Goal: Entertainment & Leisure: Consume media (video, audio)

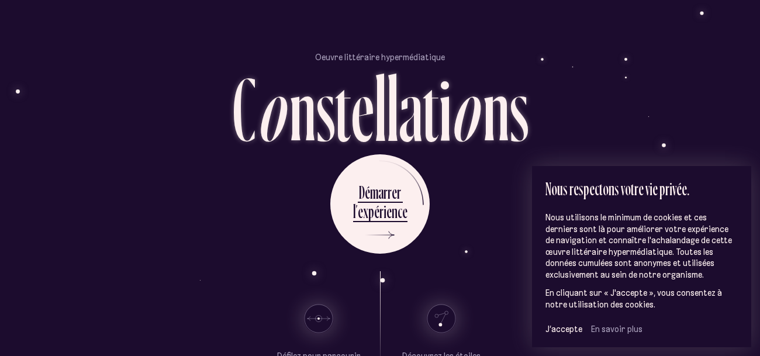
click at [442, 226] on div "D é m a r r e r l ’ e x p é r i e n c e" at bounding box center [380, 203] width 684 height 99
click at [564, 327] on span "J’accepte" at bounding box center [563, 329] width 37 height 11
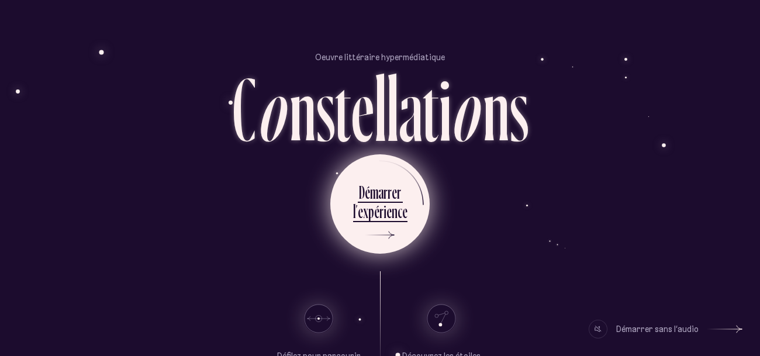
click at [397, 223] on div "l ’ e x p é r i e n c e" at bounding box center [380, 213] width 54 height 26
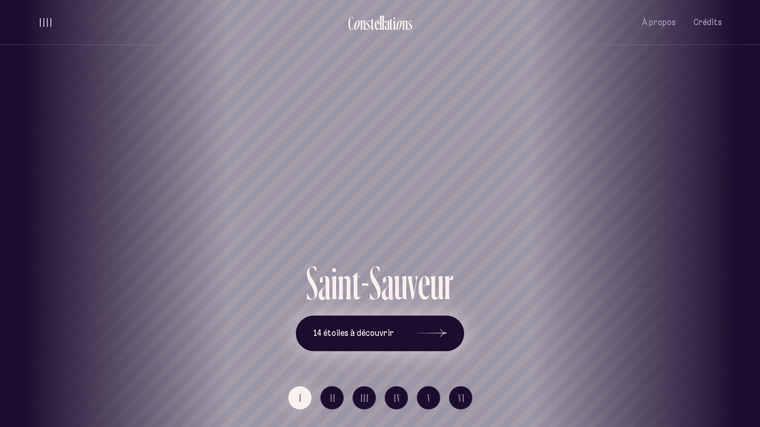
click at [400, 327] on button "14 étoiles à découvrir" at bounding box center [380, 334] width 168 height 36
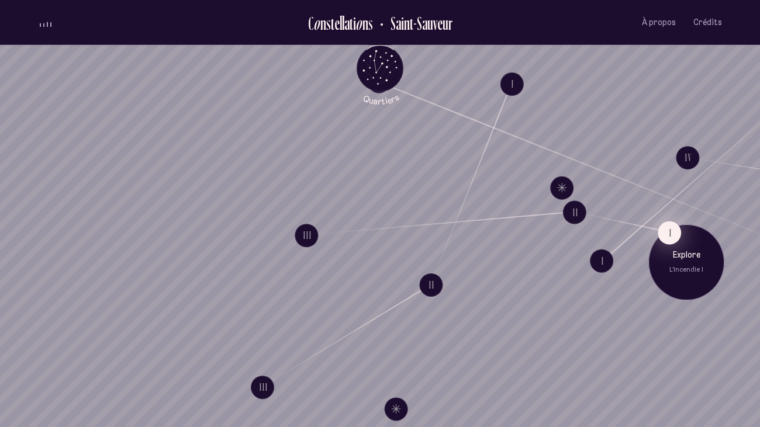
click at [675, 231] on button "I" at bounding box center [668, 232] width 23 height 23
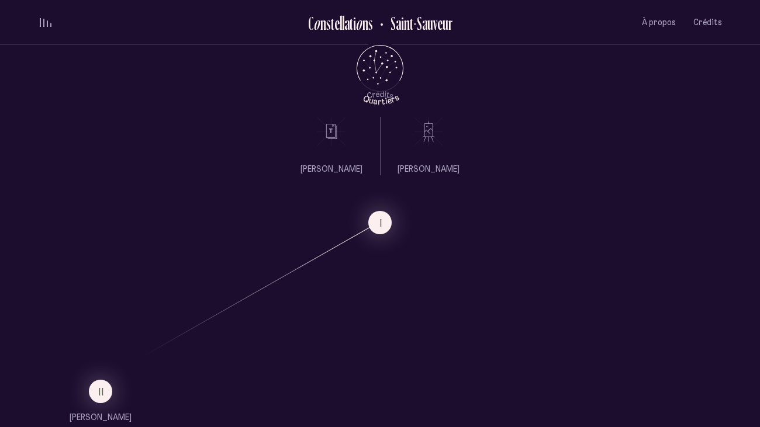
scroll to position [566, 0]
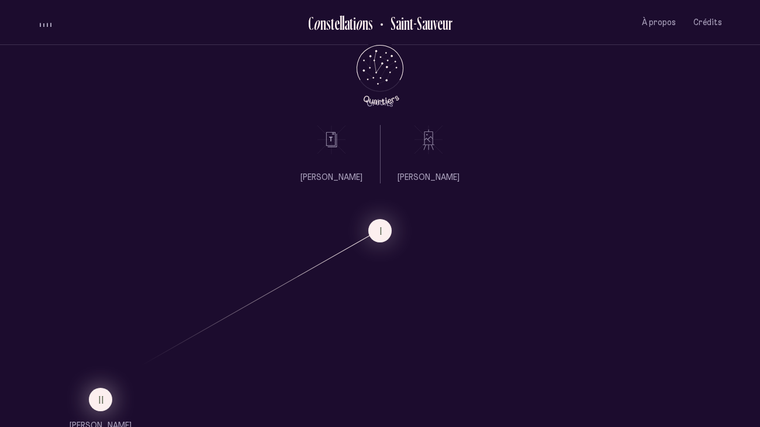
click at [89, 355] on button "II" at bounding box center [100, 399] width 23 height 23
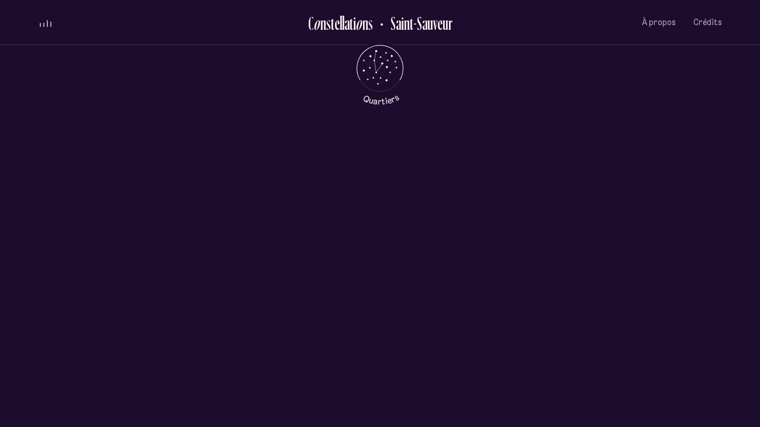
scroll to position [0, 0]
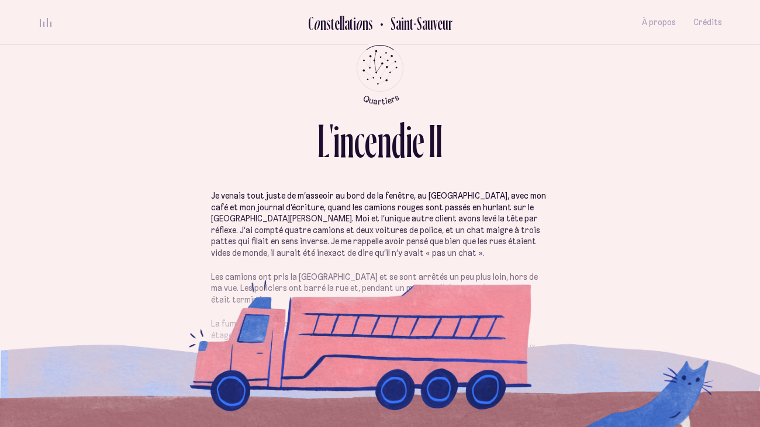
click at [303, 286] on p "Les camions ont pris la [GEOGRAPHIC_DATA] et se sont arrêtés un peu plus loin, …" at bounding box center [380, 289] width 338 height 34
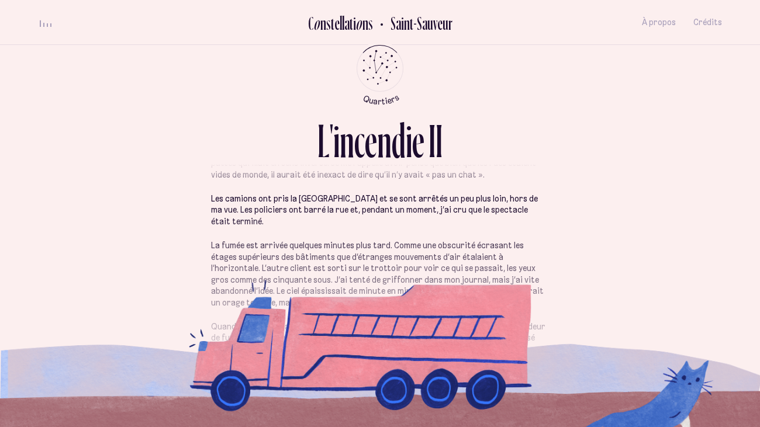
scroll to position [79, 0]
drag, startPoint x: 275, startPoint y: 210, endPoint x: 354, endPoint y: 215, distance: 79.0
click at [354, 215] on p "Les camions ont pris la [GEOGRAPHIC_DATA] et se sont arrêtés un peu plus loin, …" at bounding box center [380, 210] width 338 height 34
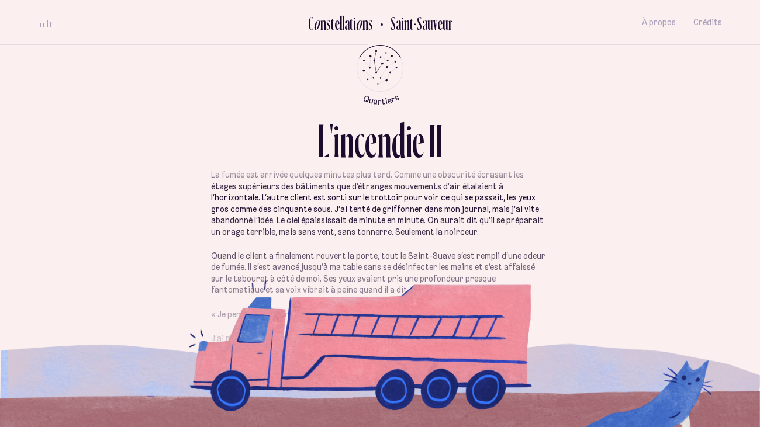
scroll to position [150, 0]
click at [44, 20] on div "volume audio" at bounding box center [46, 22] width 12 height 9
click at [49, 23] on button "volume audio" at bounding box center [45, 22] width 15 height 12
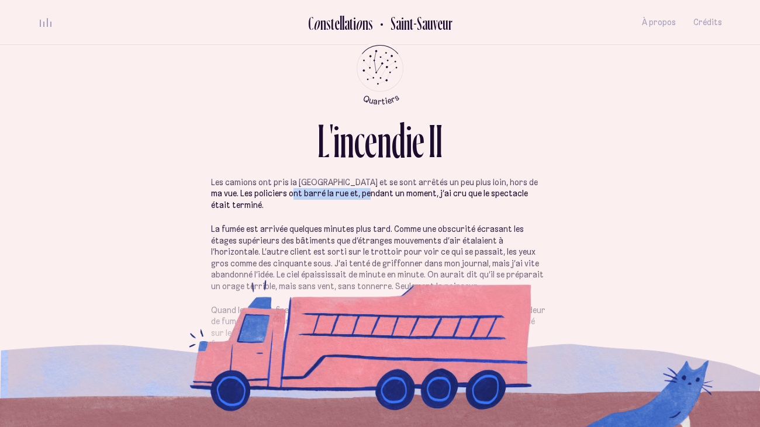
scroll to position [95, 0]
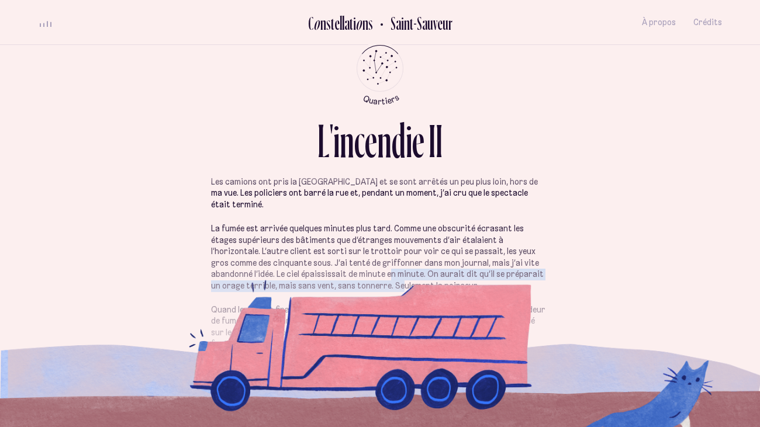
drag, startPoint x: 316, startPoint y: 282, endPoint x: 314, endPoint y: 258, distance: 23.5
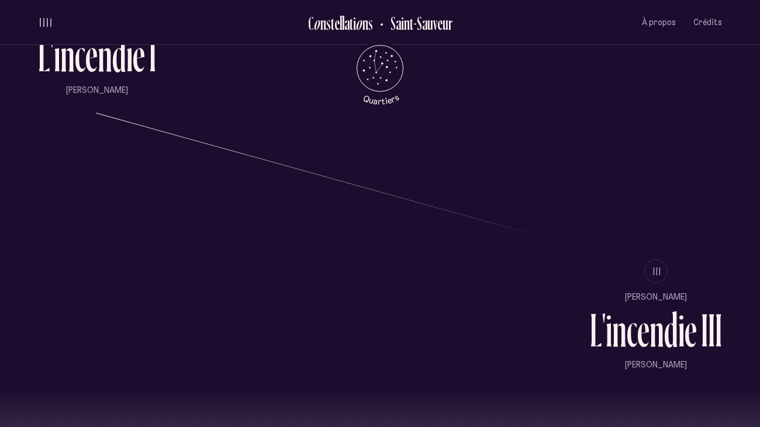
scroll to position [962, 0]
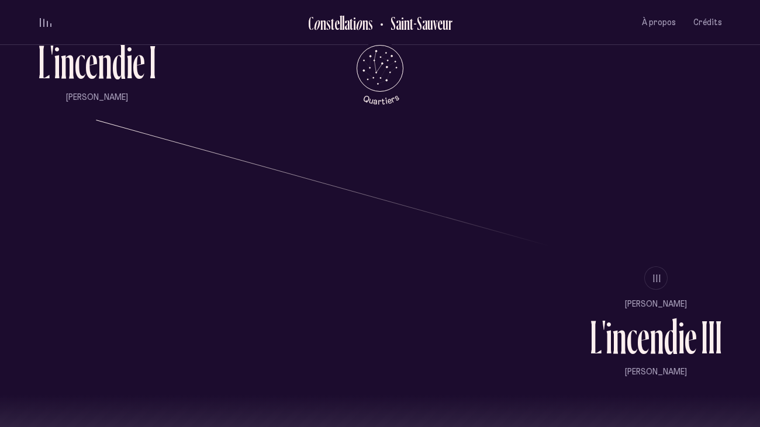
click at [335, 207] on ul "II I [PERSON_NAME] L ' i n c e n d i e I [PERSON_NAME] III [PERSON_NAME] L ' i …" at bounding box center [380, 108] width 684 height 573
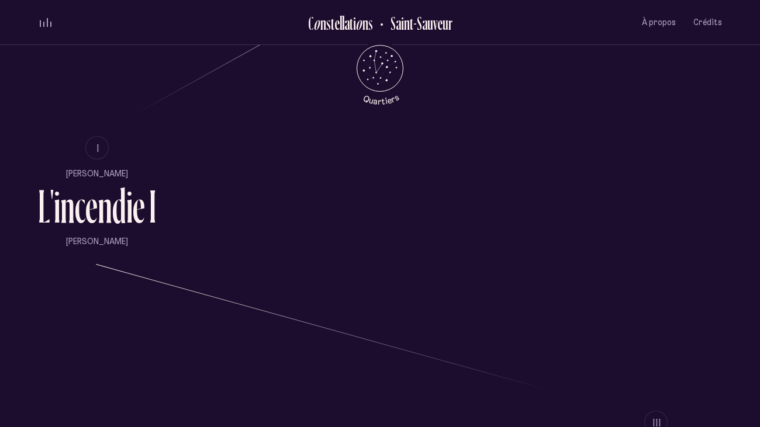
scroll to position [817, 0]
click at [102, 153] on button "I" at bounding box center [96, 148] width 23 height 23
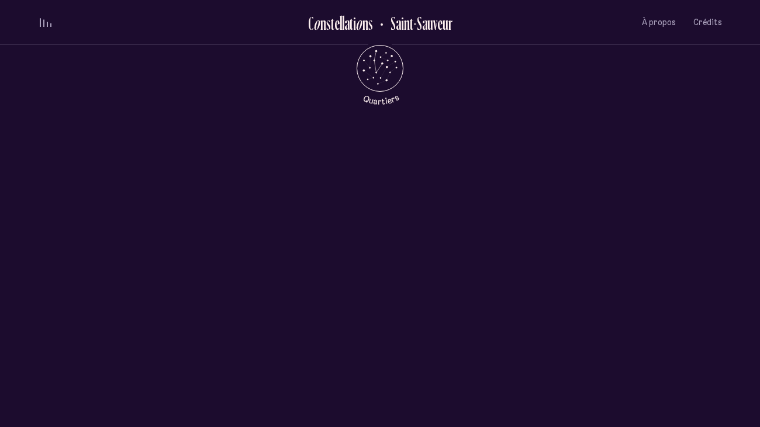
scroll to position [0, 0]
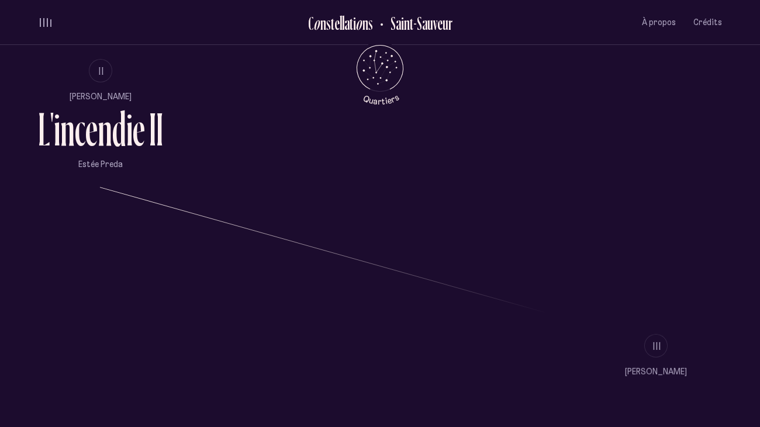
scroll to position [899, 0]
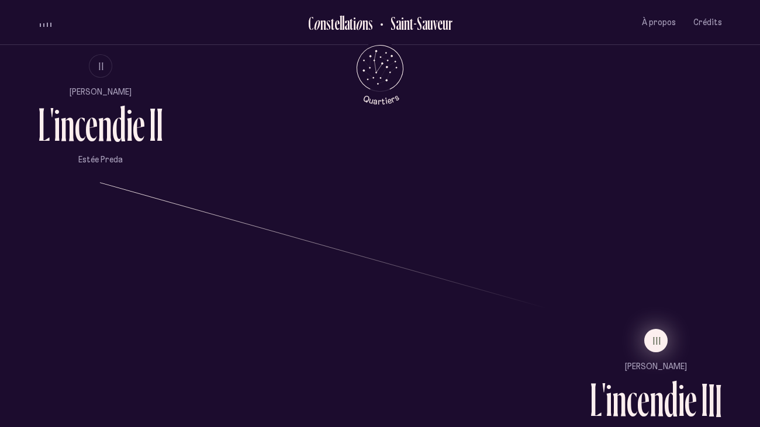
click at [649, 344] on button "III" at bounding box center [655, 340] width 23 height 23
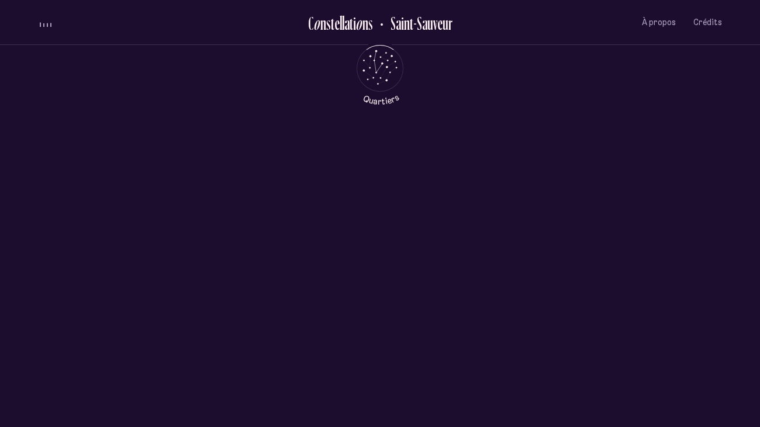
scroll to position [0, 0]
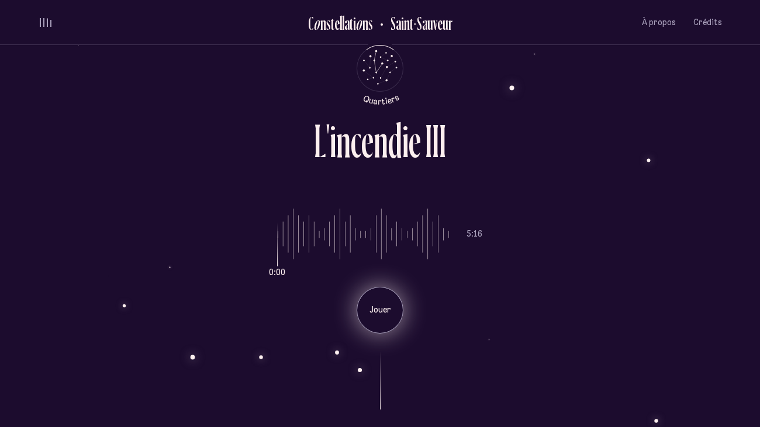
click at [381, 312] on p "Jouer" at bounding box center [379, 310] width 29 height 12
drag, startPoint x: 483, startPoint y: 236, endPoint x: 513, endPoint y: 314, distance: 83.8
click at [513, 314] on div "2:12 5:16 Pause" at bounding box center [380, 262] width 684 height 143
drag, startPoint x: 200, startPoint y: 210, endPoint x: 207, endPoint y: 213, distance: 7.6
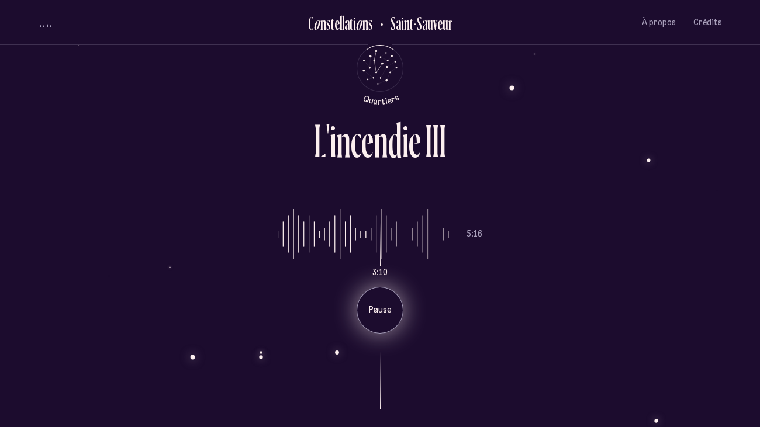
click at [207, 213] on div "3:10 5:16 Pause" at bounding box center [380, 262] width 684 height 143
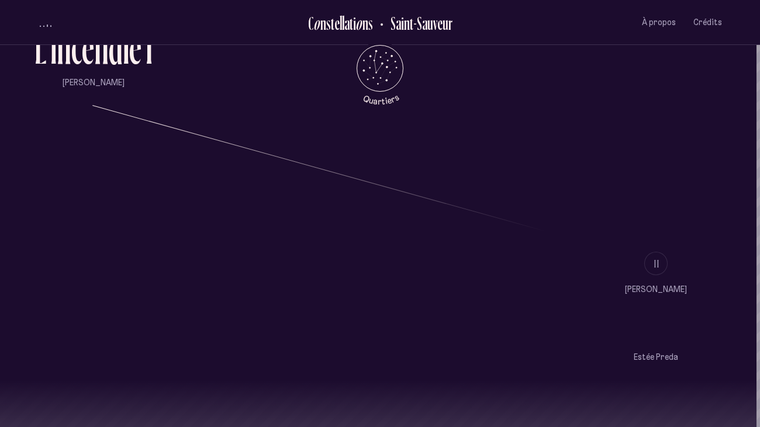
scroll to position [1143, 4]
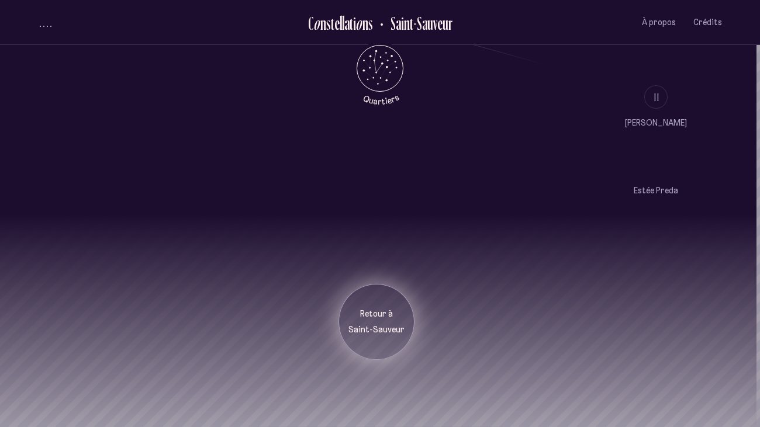
click at [387, 314] on p "Retour à" at bounding box center [376, 315] width 58 height 12
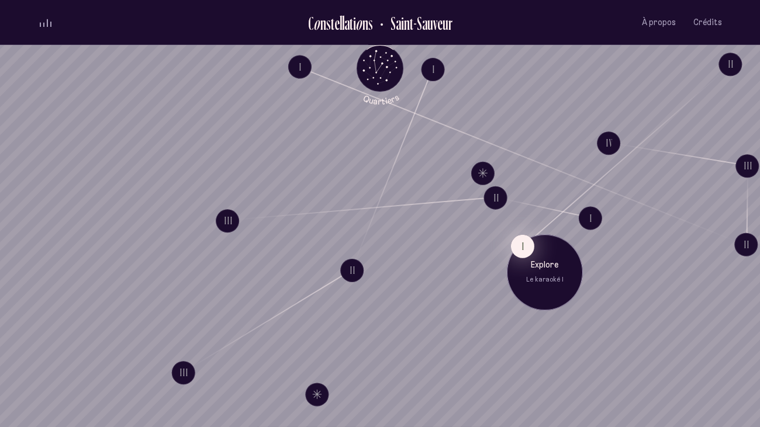
click at [522, 251] on button "I" at bounding box center [522, 245] width 23 height 23
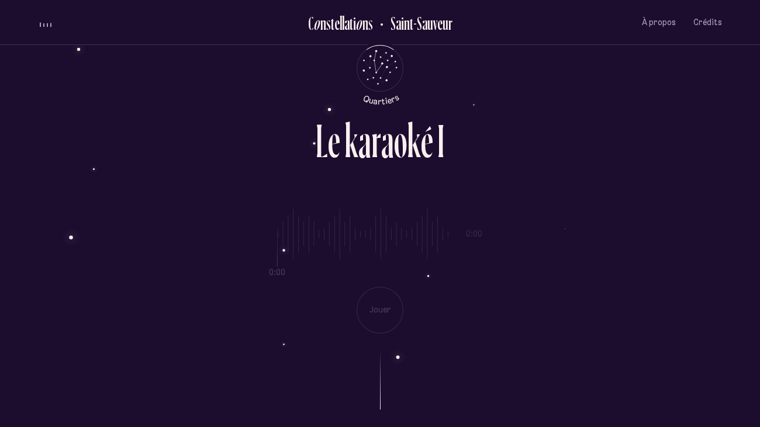
click at [380, 313] on div "0:00 0:00 Jouer" at bounding box center [380, 262] width 684 height 143
click at [434, 300] on div "0:00 0:00 Jouer" at bounding box center [380, 262] width 684 height 143
click at [381, 301] on div "0:00 0:00 Jouer" at bounding box center [380, 262] width 684 height 143
click at [409, 234] on div "0:00 9:29 Jouer" at bounding box center [380, 262] width 684 height 143
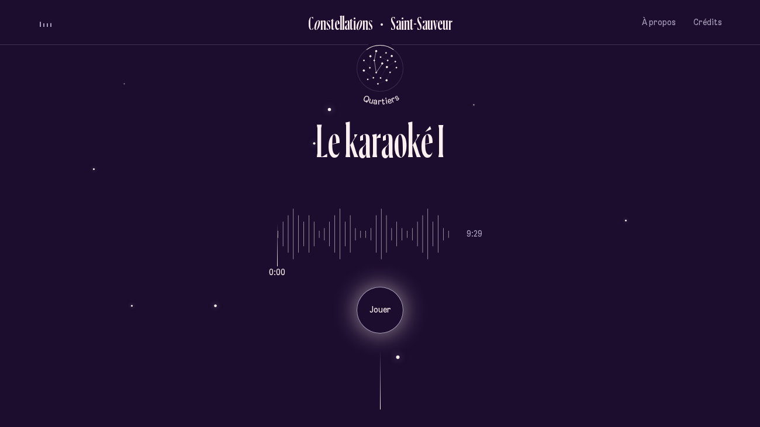
click at [373, 303] on div "Jouer" at bounding box center [379, 310] width 47 height 47
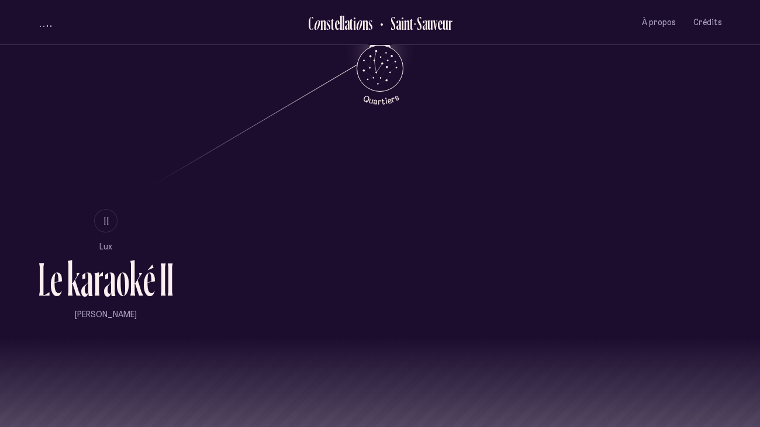
scroll to position [747, 0]
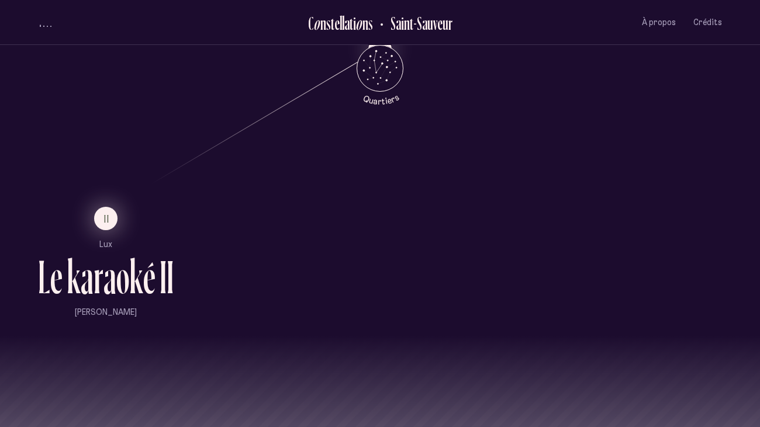
click at [102, 213] on button "II" at bounding box center [105, 218] width 23 height 23
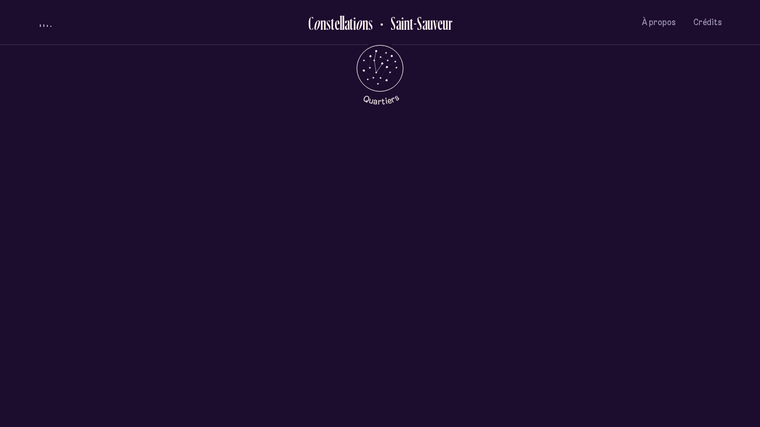
scroll to position [0, 0]
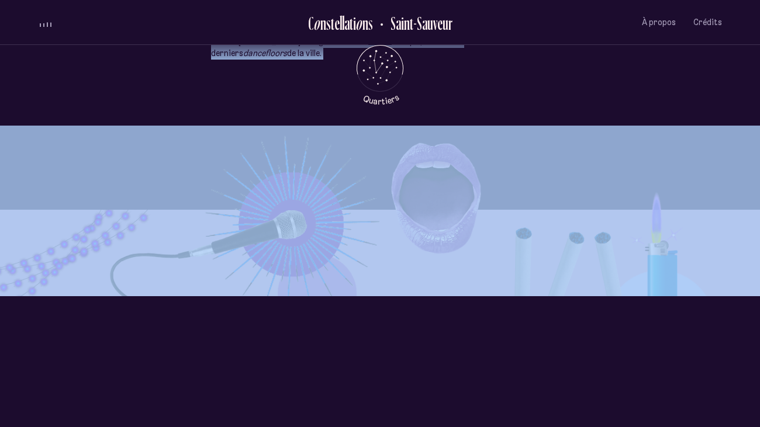
scroll to position [672, 0]
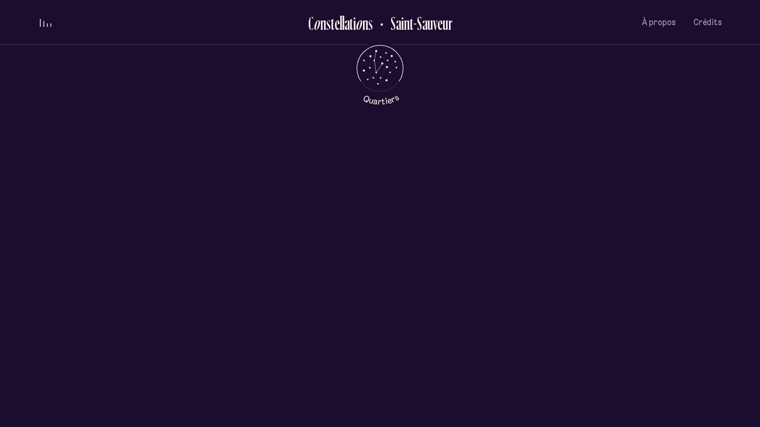
drag, startPoint x: 176, startPoint y: 355, endPoint x: 359, endPoint y: 328, distance: 184.4
click at [359, 328] on div "L e k a r a o k é I I Chaque jour, je traverse en courant, en diagonale, cette …" at bounding box center [380, 213] width 760 height 427
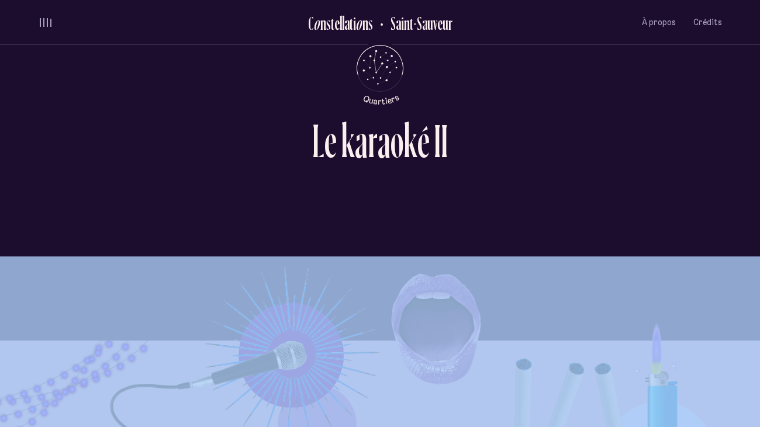
scroll to position [0, 0]
